Goal: Task Accomplishment & Management: Use online tool/utility

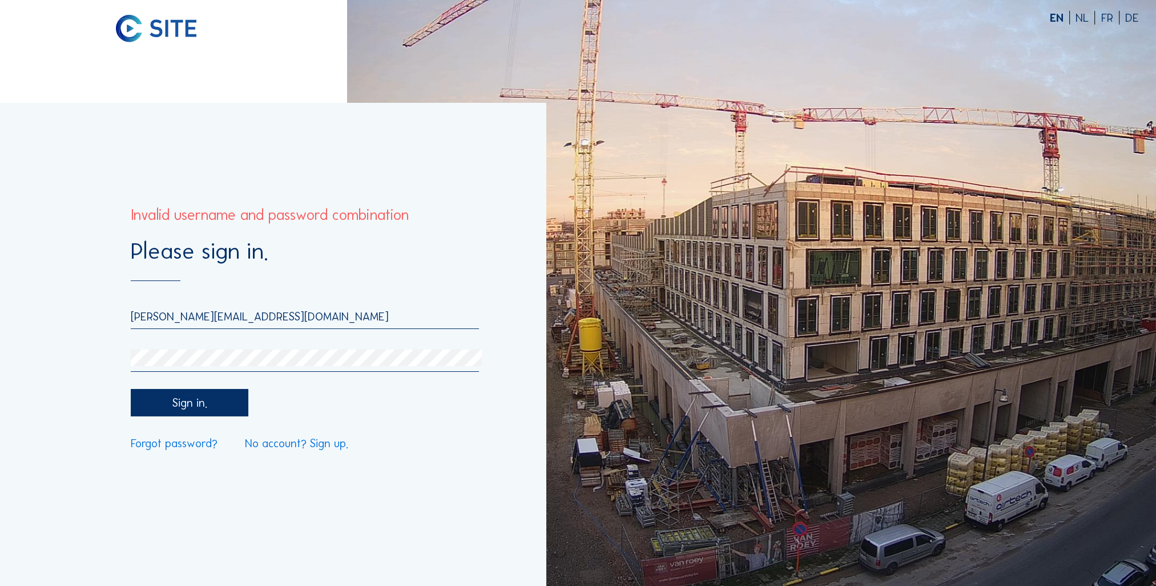
click at [252, 321] on input "[PERSON_NAME][EMAIL_ADDRESS][DOMAIN_NAME]" at bounding box center [305, 316] width 349 height 14
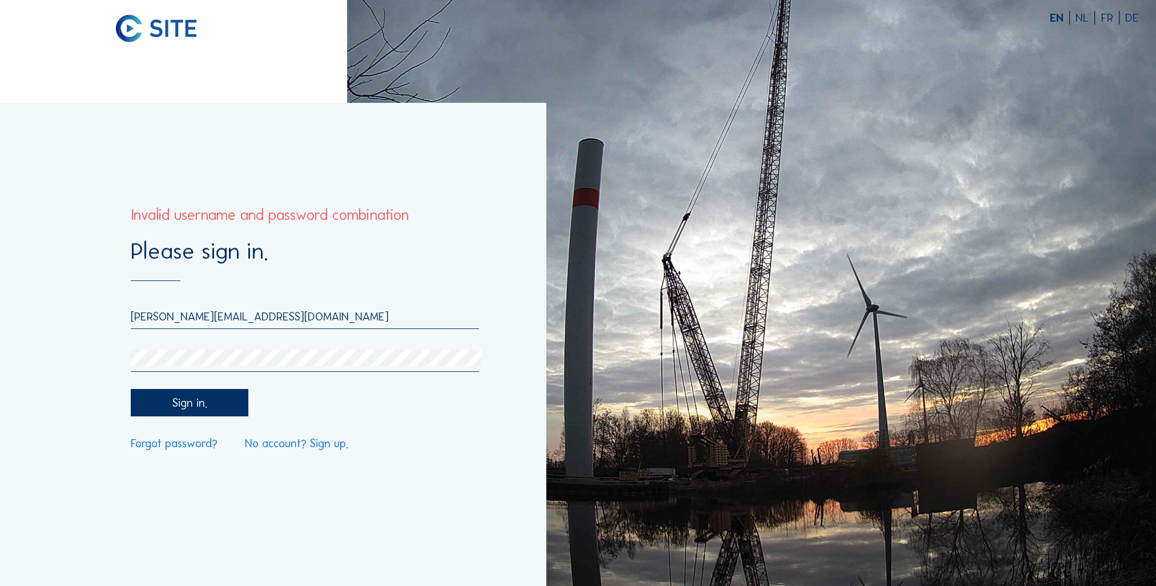
drag, startPoint x: 252, startPoint y: 316, endPoint x: -130, endPoint y: 304, distance: 382.7
click at [0, 304] on html "EN NL FR DE Please sign in. [PERSON_NAME][EMAIL_ADDRESS][DOMAIN_NAME] Sign in. …" at bounding box center [578, 293] width 1156 height 586
type input "[PERSON_NAME][EMAIL_ADDRESS][DOMAIN_NAME]"
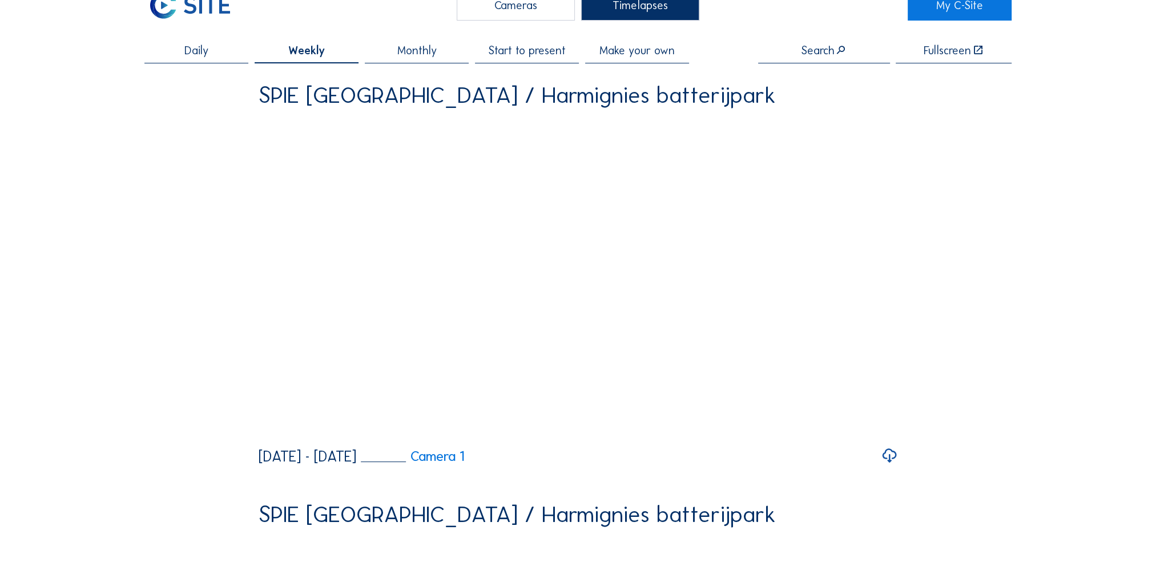
scroll to position [57, 0]
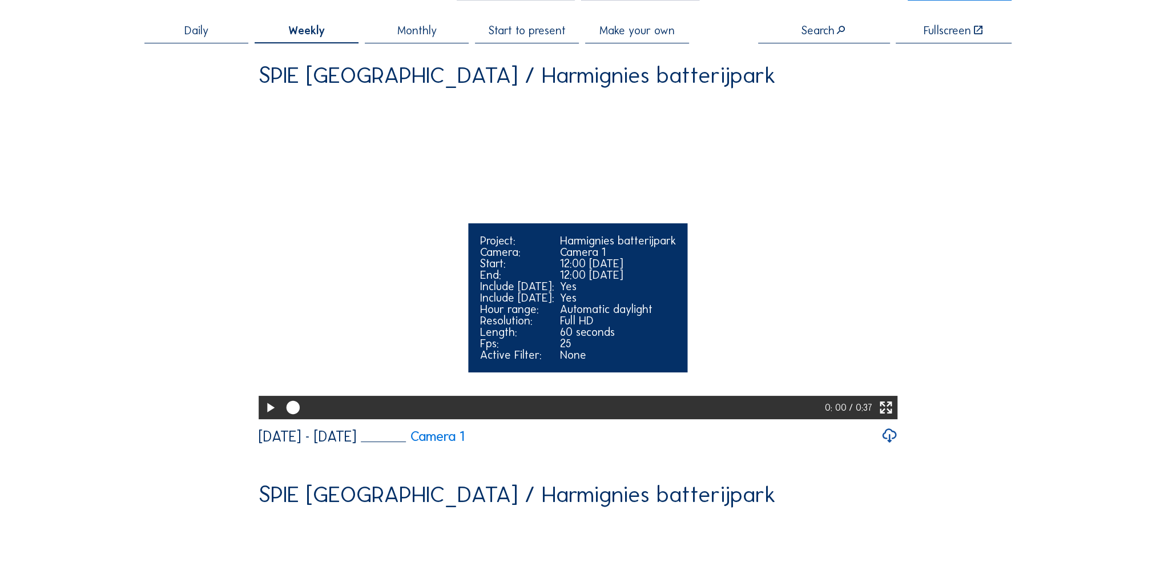
click at [263, 417] on icon at bounding box center [270, 407] width 16 height 19
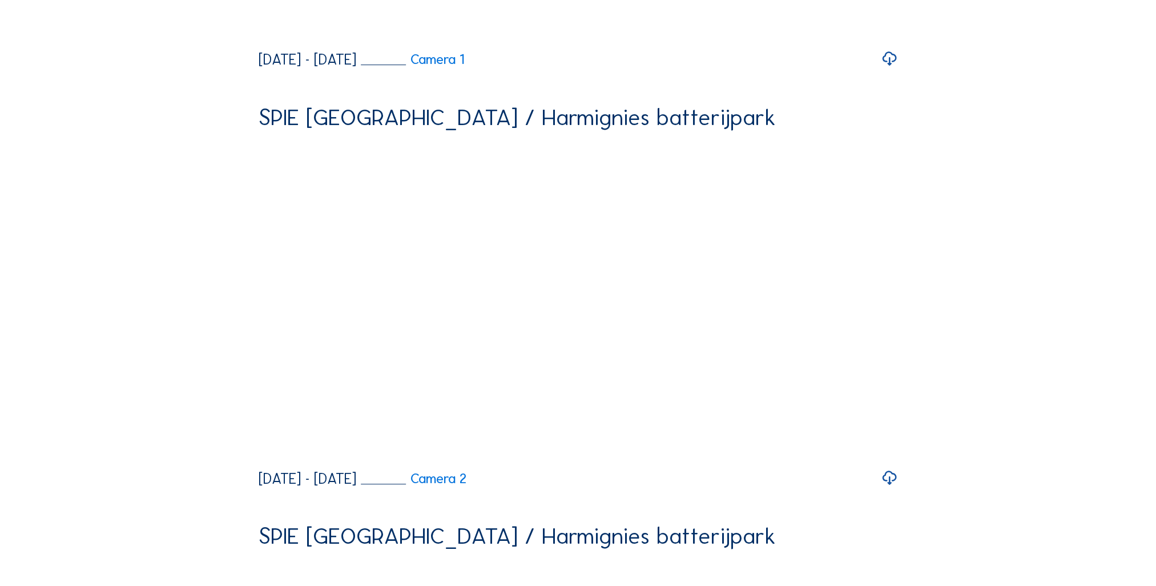
scroll to position [514, 0]
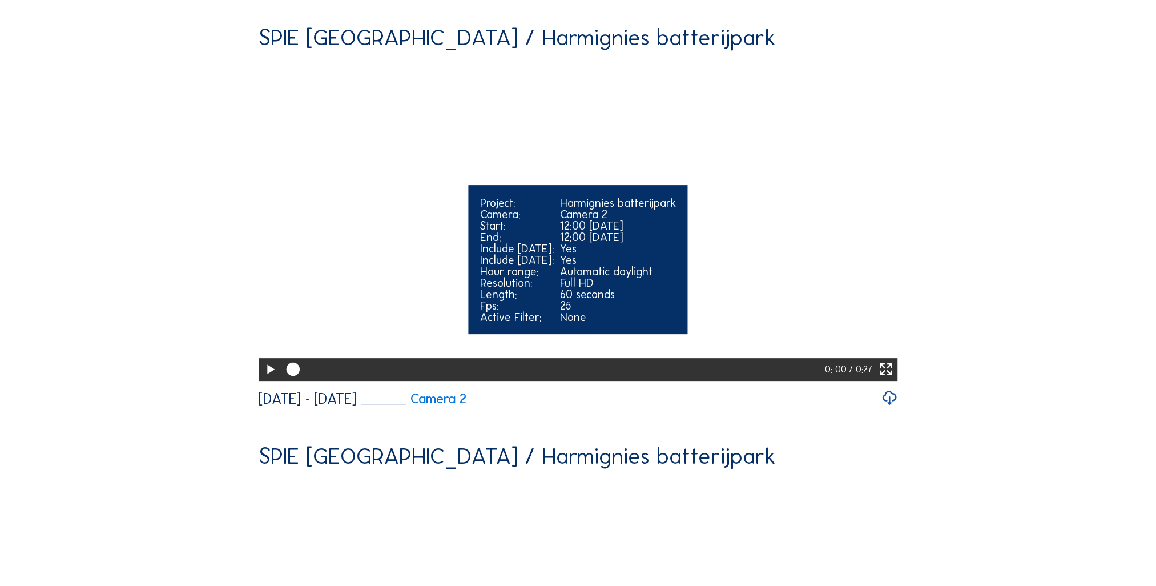
click at [267, 379] on icon at bounding box center [270, 369] width 16 height 19
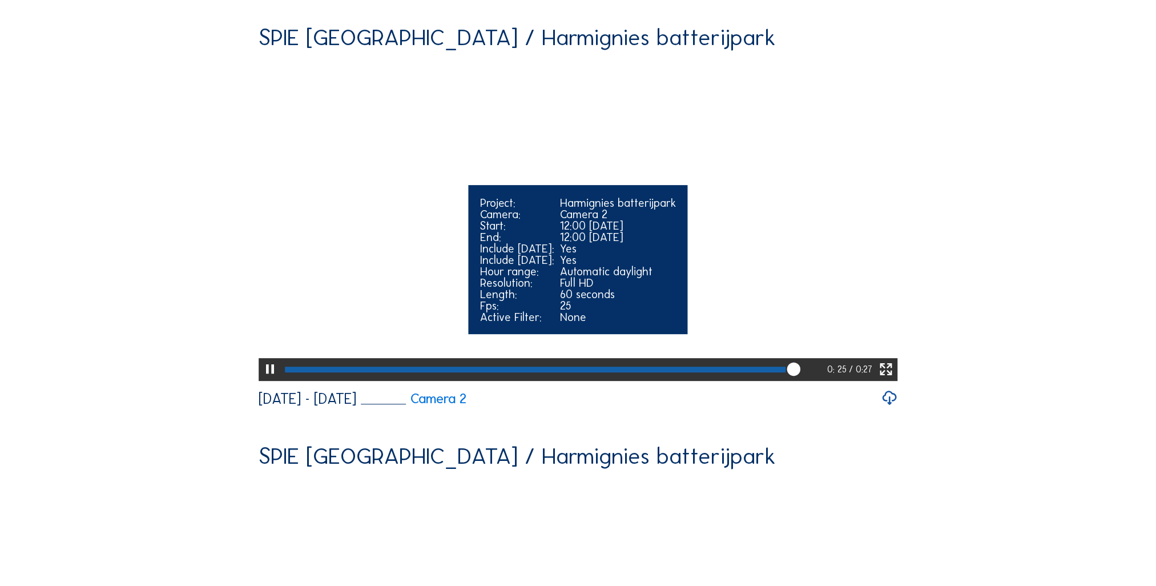
click at [277, 381] on div at bounding box center [270, 369] width 23 height 23
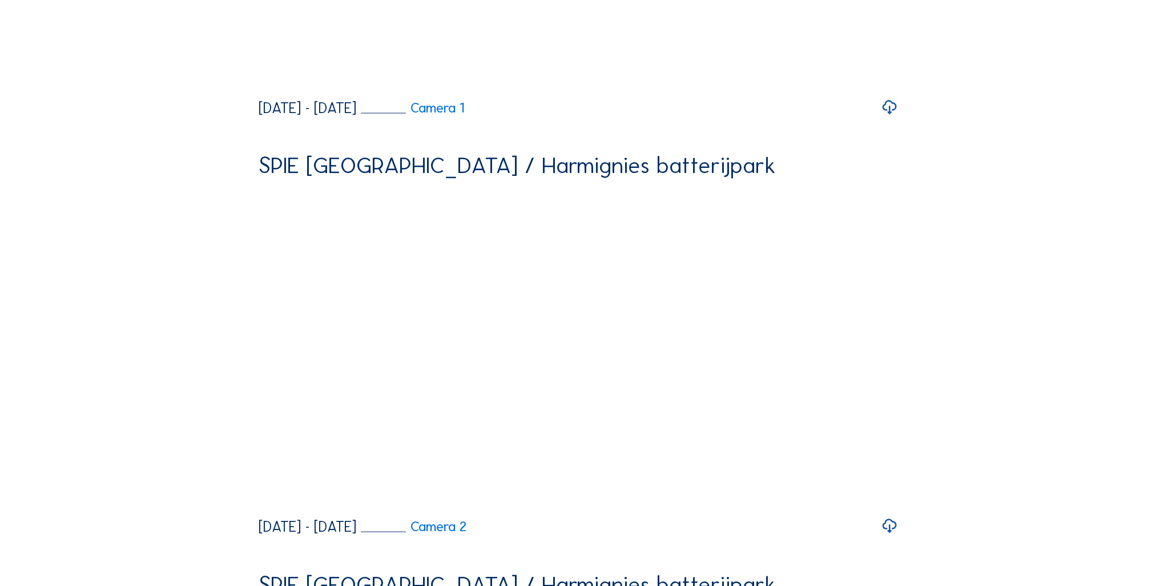
scroll to position [2912, 0]
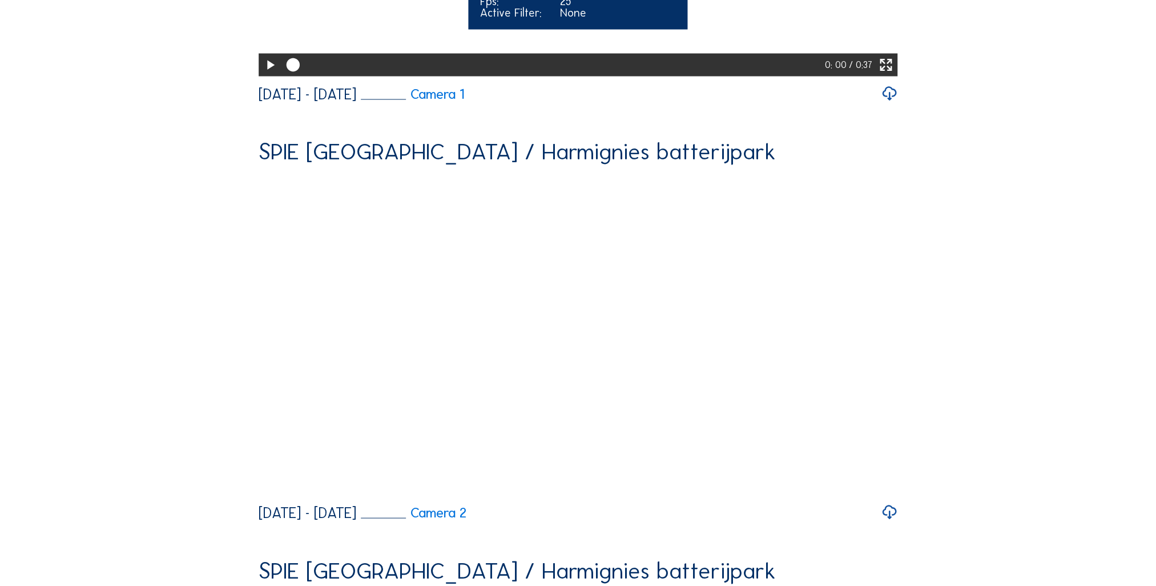
click at [269, 75] on icon at bounding box center [270, 64] width 16 height 19
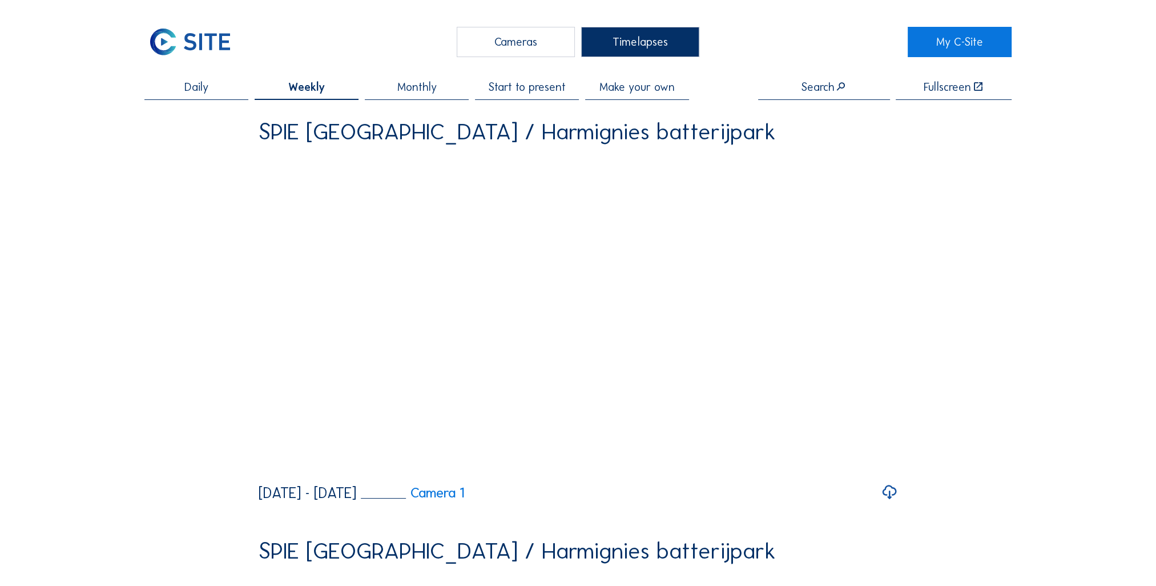
scroll to position [0, 0]
